Goal: Task Accomplishment & Management: Manage account settings

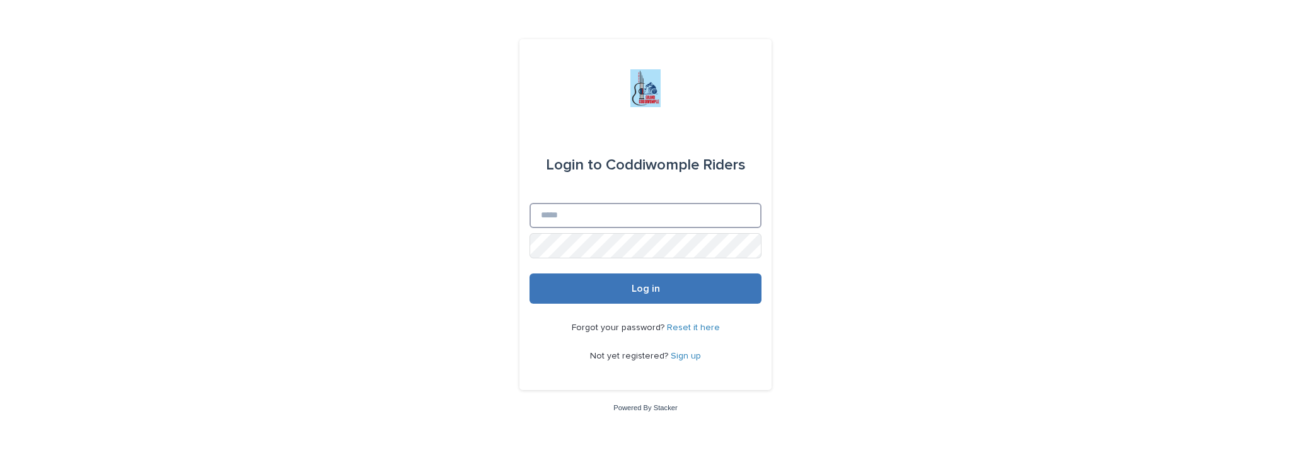
type input "**********"
click at [654, 291] on span "Log in" at bounding box center [646, 289] width 28 height 10
